Goal: Information Seeking & Learning: Learn about a topic

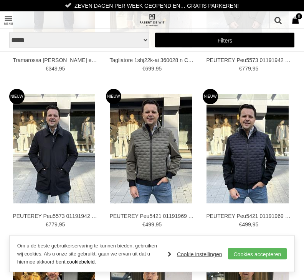
scroll to position [146, 0]
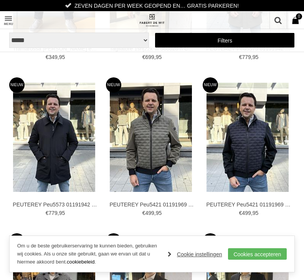
click at [0, 0] on img at bounding box center [0, 0] width 0 height 0
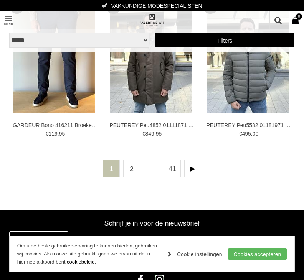
scroll to position [1793, 0]
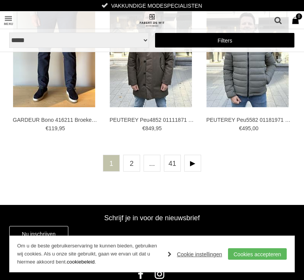
click at [196, 163] on link at bounding box center [192, 163] width 17 height 17
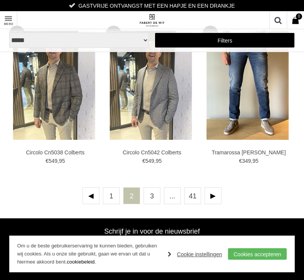
scroll to position [1767, 0]
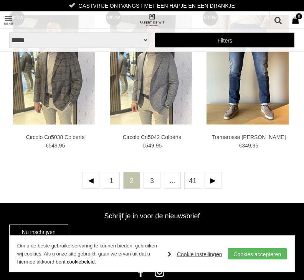
click at [218, 176] on link at bounding box center [213, 181] width 17 height 17
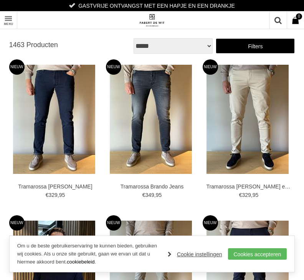
click at [10, 16] on link "Toon menu" at bounding box center [8, 20] width 17 height 17
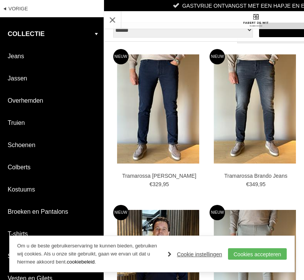
click at [118, 13] on link "Toon menu" at bounding box center [112, 20] width 17 height 17
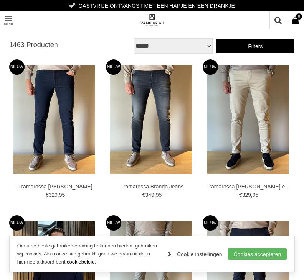
click at [250, 48] on link "Filters" at bounding box center [255, 45] width 79 height 15
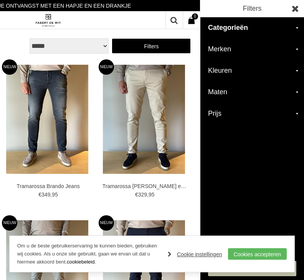
click at [231, 50] on h2 "Merken" at bounding box center [252, 49] width 104 height 21
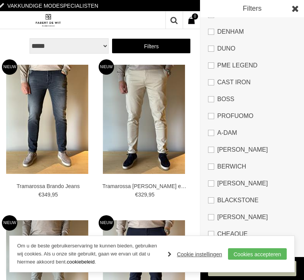
scroll to position [69, 0]
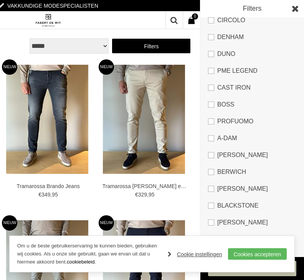
click at [217, 106] on link "BOSS" at bounding box center [252, 104] width 88 height 17
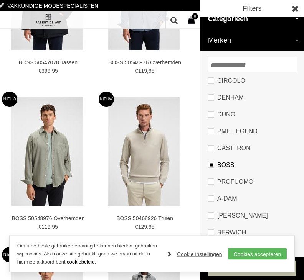
scroll to position [132, 0]
click at [256, 260] on link "Cookies accepteren" at bounding box center [257, 255] width 59 height 12
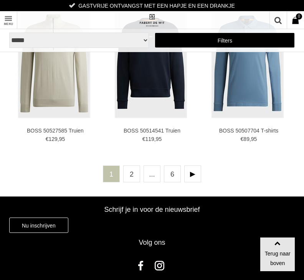
scroll to position [1789, 0]
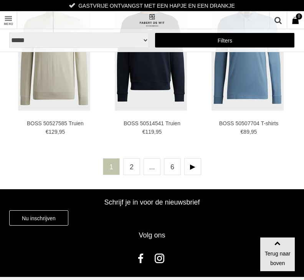
click at [199, 167] on link at bounding box center [192, 166] width 17 height 17
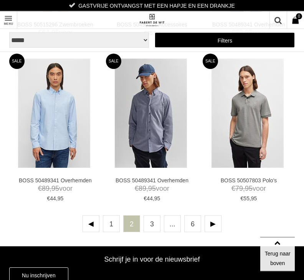
scroll to position [1725, 0]
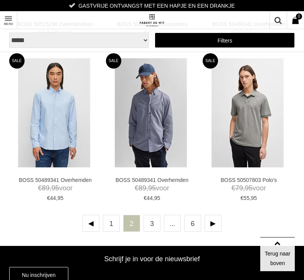
click at [217, 223] on link at bounding box center [213, 223] width 17 height 17
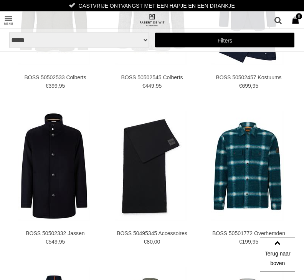
scroll to position [1515, 0]
